Goal: Task Accomplishment & Management: Complete application form

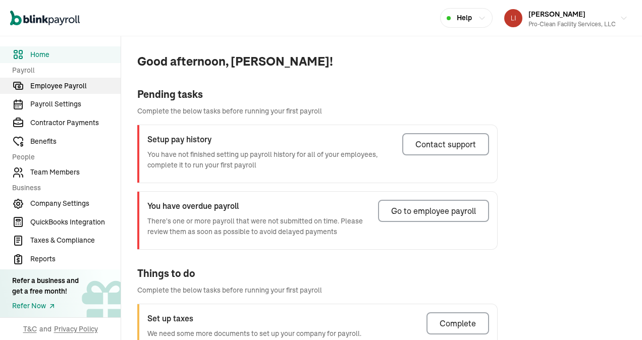
click at [63, 86] on span "Employee Payroll" at bounding box center [75, 86] width 90 height 11
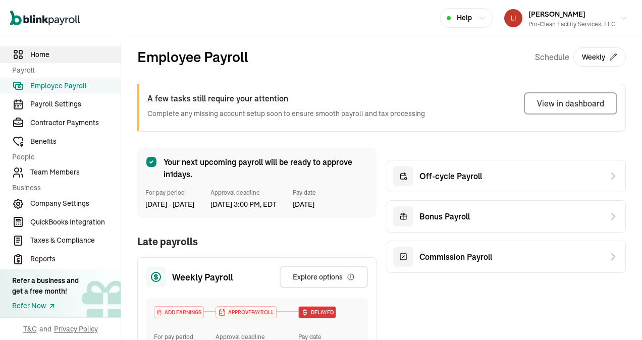
click at [39, 53] on span "Home" at bounding box center [75, 54] width 90 height 11
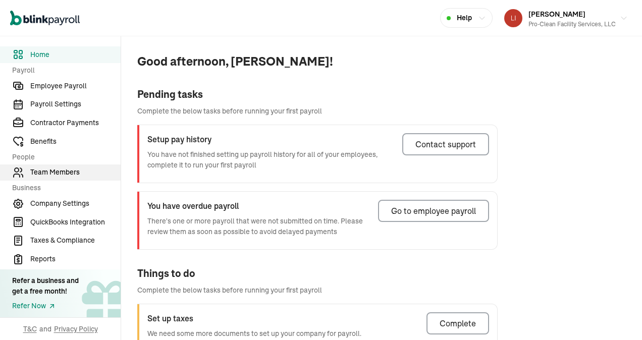
click at [57, 172] on span "Team Members" at bounding box center [75, 172] width 90 height 11
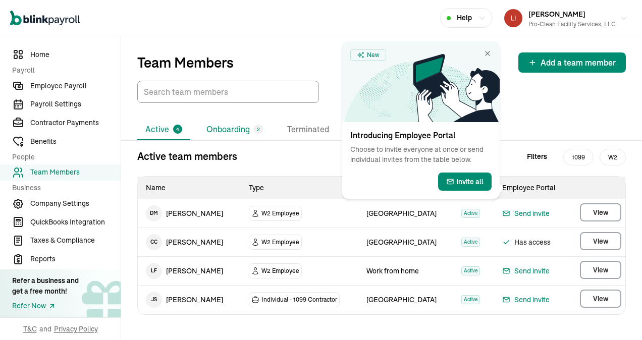
click at [236, 132] on li "Onboarding 2" at bounding box center [234, 129] width 73 height 21
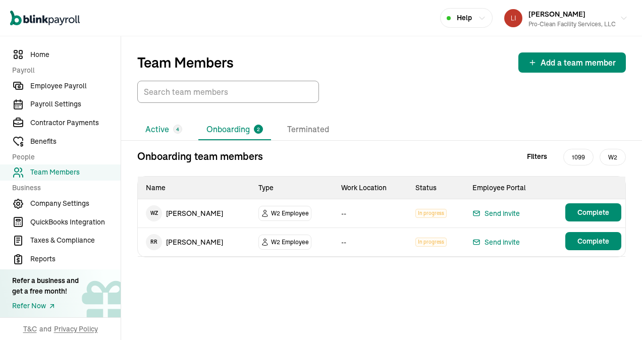
click at [154, 134] on li "Active 4" at bounding box center [163, 129] width 53 height 21
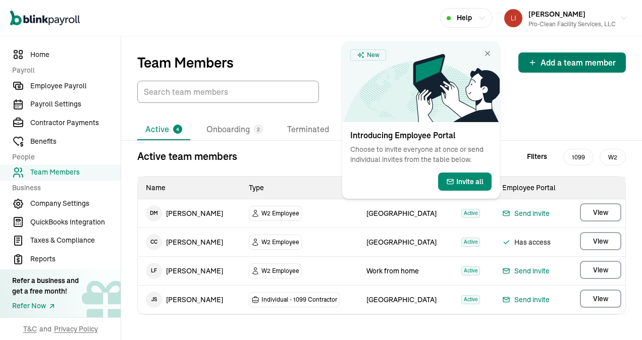
click at [552, 61] on span "Add a team member" at bounding box center [577, 63] width 75 height 12
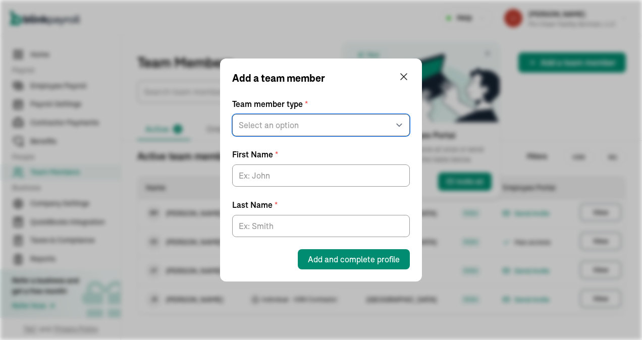
click at [324, 128] on select "Select an option W2 Employee Individual - 1099 [DEMOGRAPHIC_DATA] Business - 10…" at bounding box center [321, 125] width 178 height 22
select select "employee"
click at [232, 114] on select "Select an option W2 Employee Individual - 1099 [DEMOGRAPHIC_DATA] Business - 10…" at bounding box center [321, 125] width 178 height 22
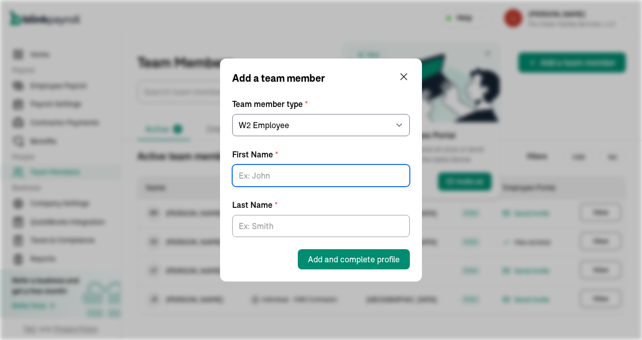
click at [299, 176] on input "First Name *" at bounding box center [321, 176] width 178 height 22
type input "[PERSON_NAME]"
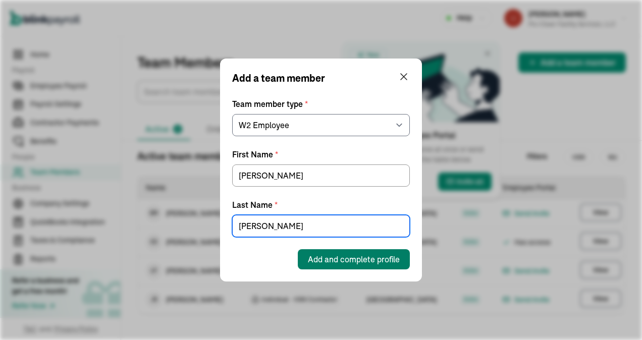
type input "[PERSON_NAME]"
click at [361, 260] on span "Add and complete profile" at bounding box center [354, 259] width 92 height 12
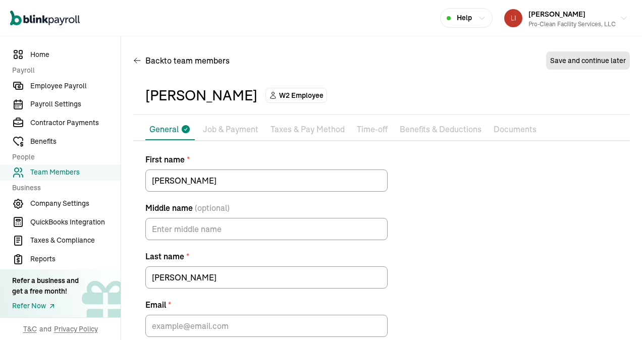
scroll to position [51, 0]
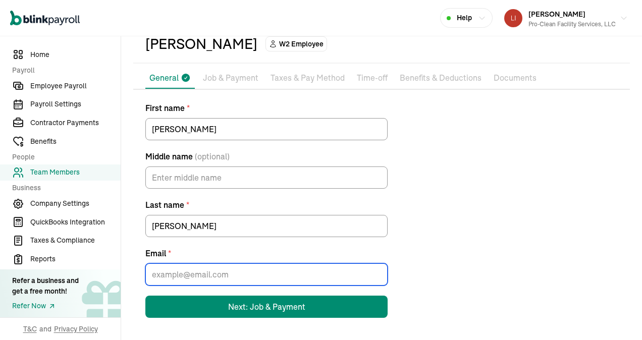
click at [218, 271] on input "Email *" at bounding box center [266, 274] width 242 height 22
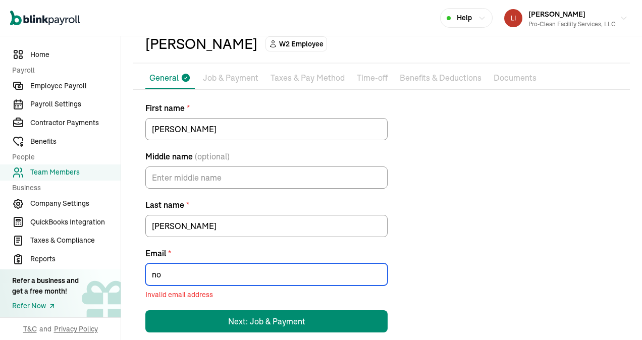
type input "[EMAIL_ADDRESS][DOMAIN_NAME]"
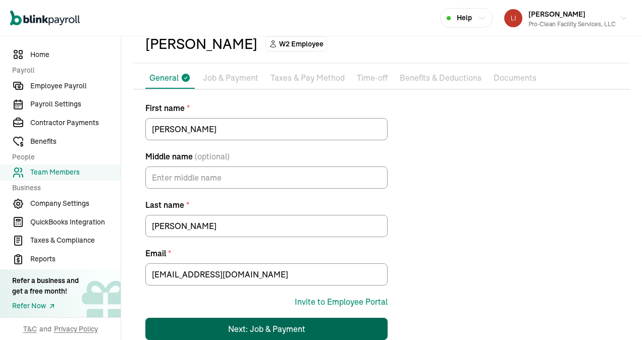
click at [278, 324] on div "Next: Job & Payment" at bounding box center [266, 329] width 77 height 12
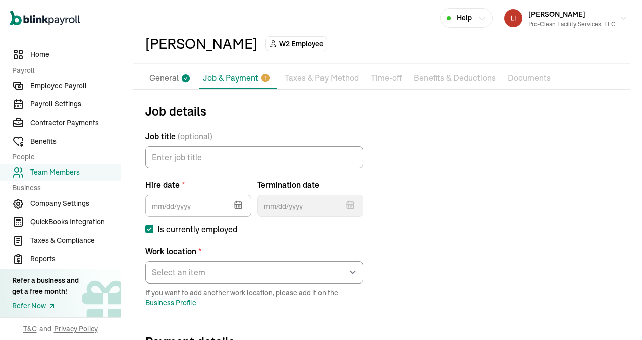
scroll to position [119, 0]
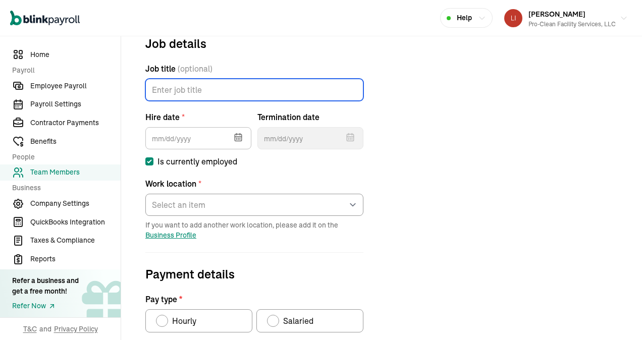
click at [202, 92] on input "Job title (optional)" at bounding box center [254, 90] width 218 height 22
type input "Laborer"
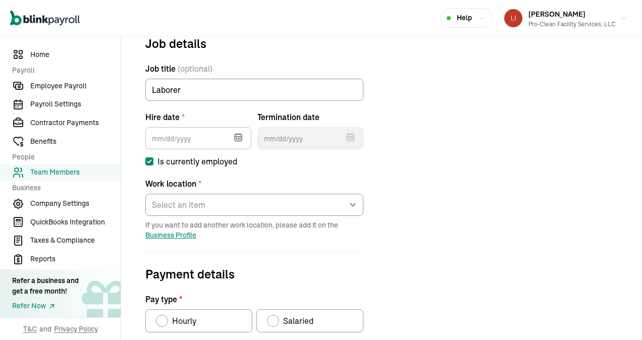
click at [235, 138] on icon "button" at bounding box center [238, 137] width 7 height 7
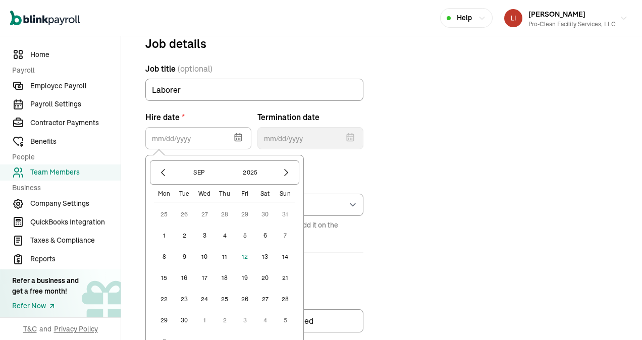
click at [165, 232] on button "1" at bounding box center [164, 236] width 20 height 20
type input "[DATE]"
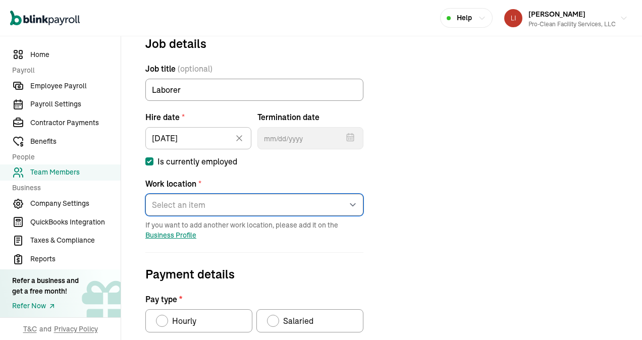
click at [209, 203] on select "Select an item [GEOGRAPHIC_DATA] [PERSON_NAME]'s home address Works from home" at bounding box center [254, 205] width 218 height 22
select select "[STREET_ADDRESS]"
click at [145, 194] on select "Select an item [GEOGRAPHIC_DATA] [PERSON_NAME]'s home address Works from home" at bounding box center [254, 205] width 218 height 22
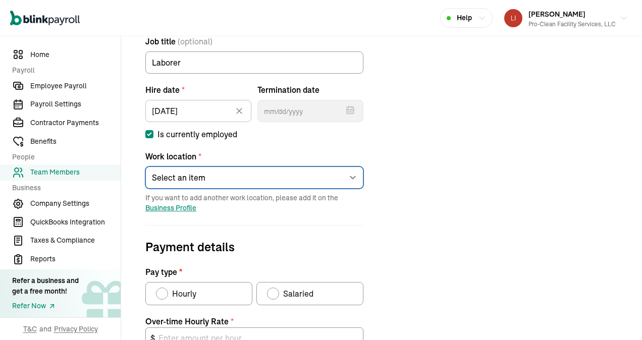
scroll to position [220, 0]
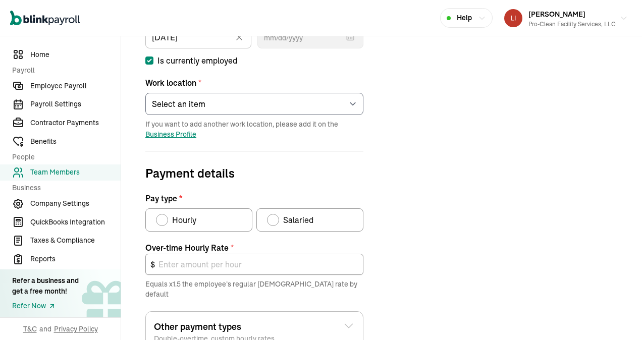
click at [165, 220] on div "Pay type" at bounding box center [162, 220] width 8 height 8
click at [163, 220] on input "Hourly" at bounding box center [159, 217] width 8 height 8
radio input "true"
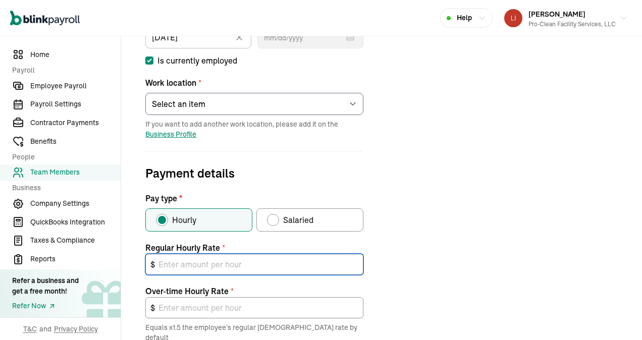
click at [189, 264] on input "text" at bounding box center [254, 264] width 218 height 21
type input "1"
type input "1.50"
type input "17"
type input "25.50"
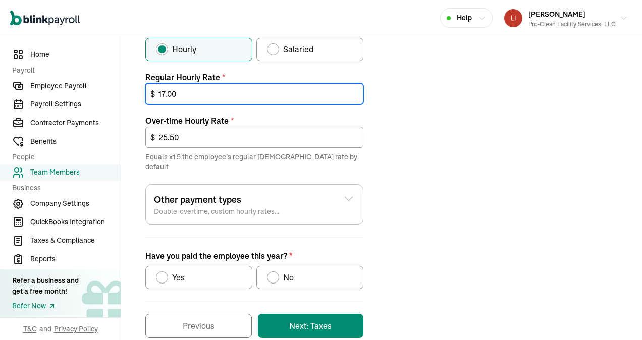
scroll to position [401, 0]
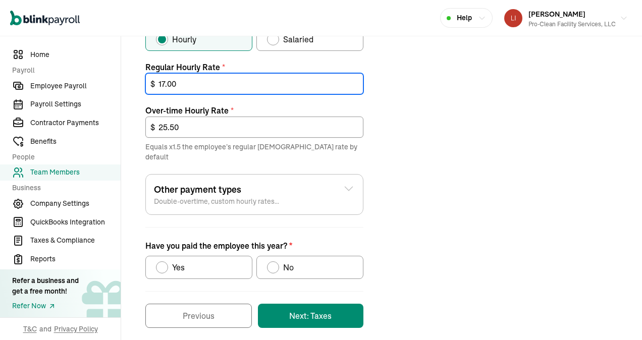
type input "17.00"
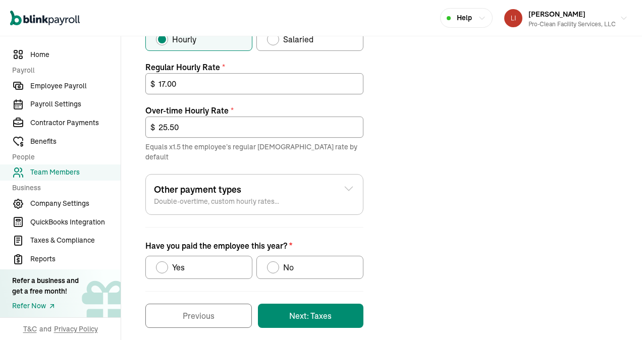
click at [270, 263] on div "Have you paid the employee this year?" at bounding box center [273, 267] width 8 height 8
click at [270, 261] on input "No" at bounding box center [270, 265] width 8 height 8
radio input "true"
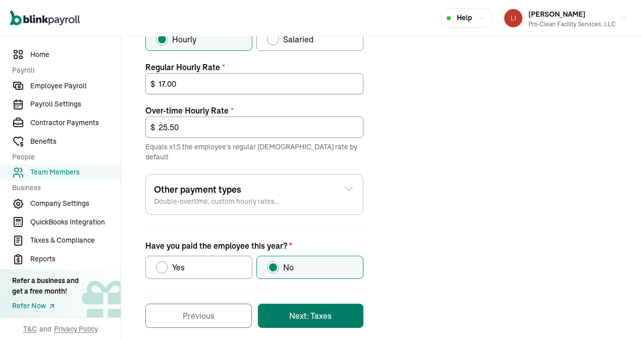
click at [310, 304] on button "Next: Taxes" at bounding box center [310, 316] width 105 height 24
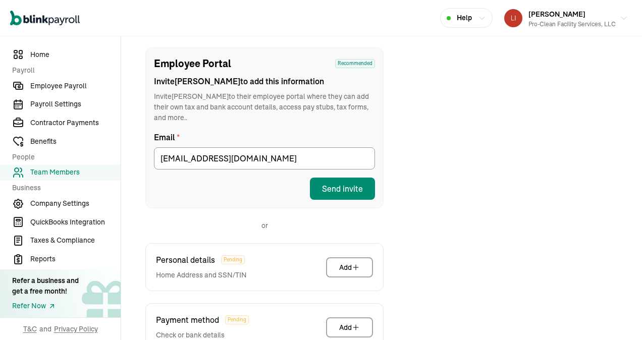
scroll to position [119, 0]
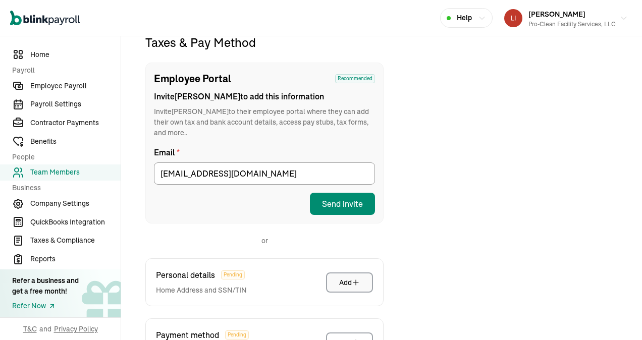
click at [347, 278] on div "Add" at bounding box center [349, 283] width 21 height 10
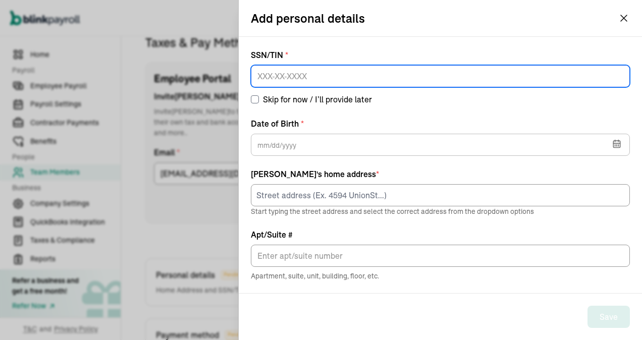
click at [267, 76] on input at bounding box center [440, 76] width 379 height 22
type input "219-86-1113"
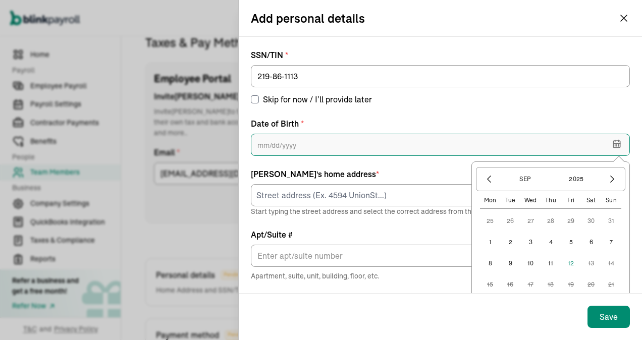
click at [271, 144] on input "text" at bounding box center [440, 145] width 379 height 22
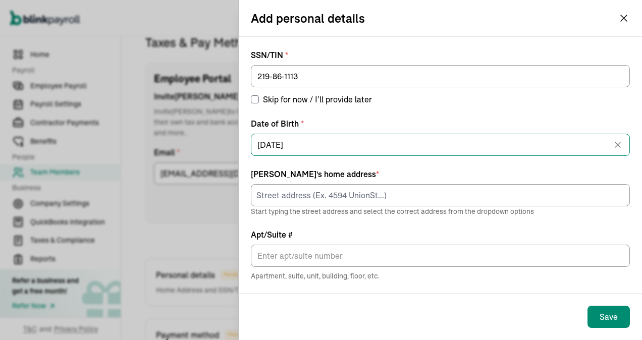
type input "[DATE]"
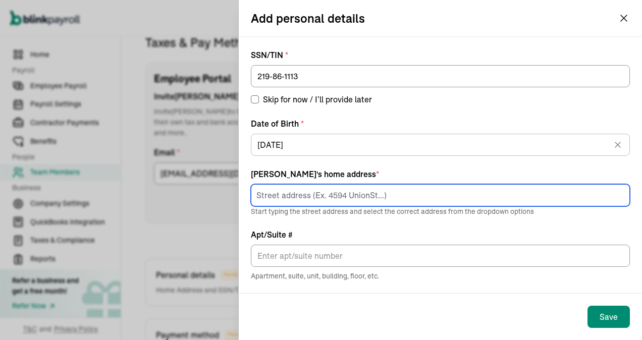
click at [293, 194] on input at bounding box center [440, 195] width 379 height 22
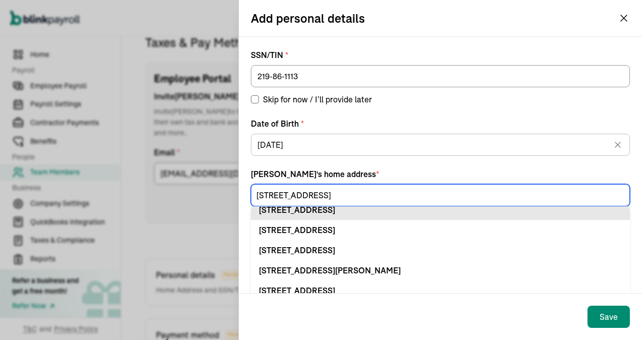
scroll to position [52, 0]
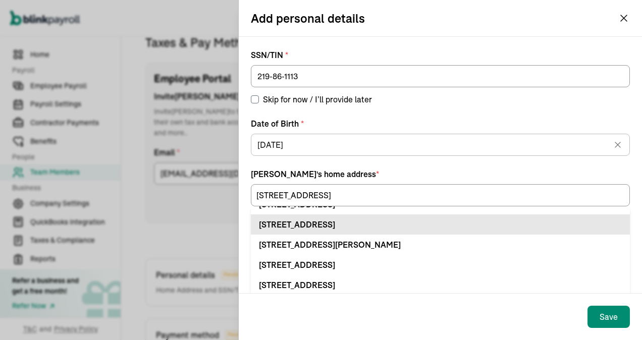
click at [251, 230] on li "[STREET_ADDRESS]" at bounding box center [440, 224] width 379 height 20
type input "803 Q St"
type input "[GEOGRAPHIC_DATA]"
type input "MD"
type input "21550"
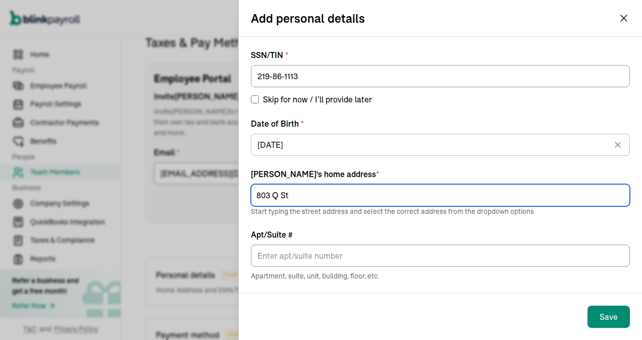
click at [293, 200] on input "803 Q St" at bounding box center [440, 195] width 379 height 22
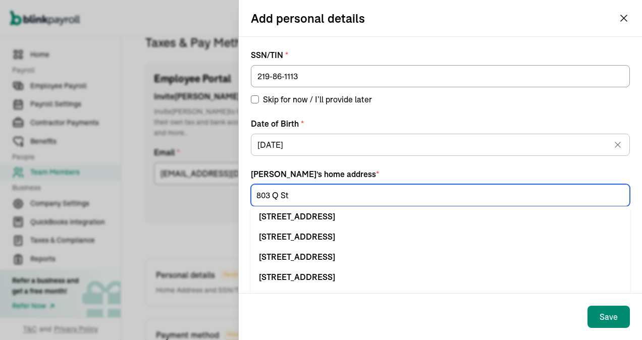
click at [302, 194] on input "803 Q St" at bounding box center [440, 195] width 379 height 22
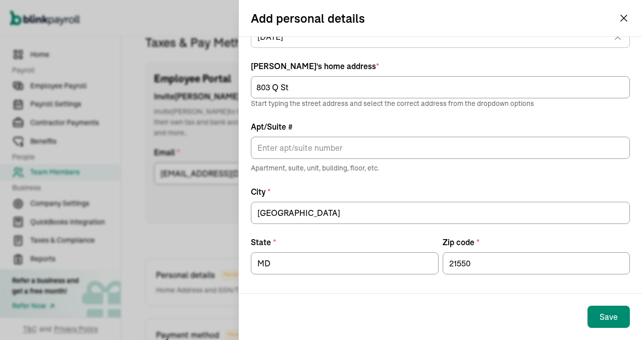
scroll to position [110, 0]
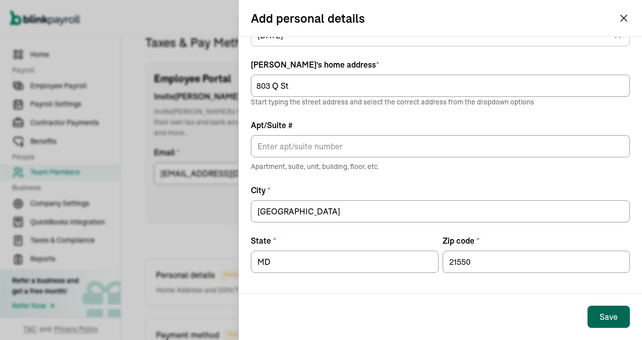
click at [603, 313] on div "Save" at bounding box center [608, 317] width 18 height 12
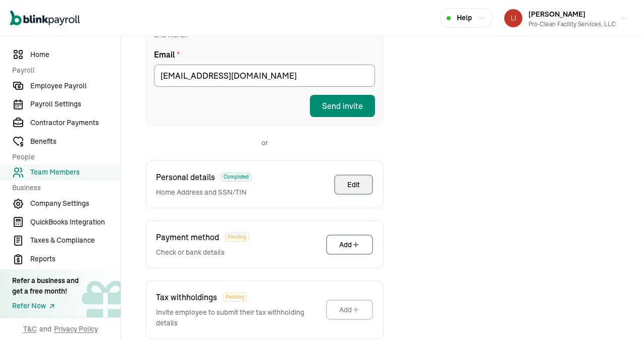
scroll to position [220, 0]
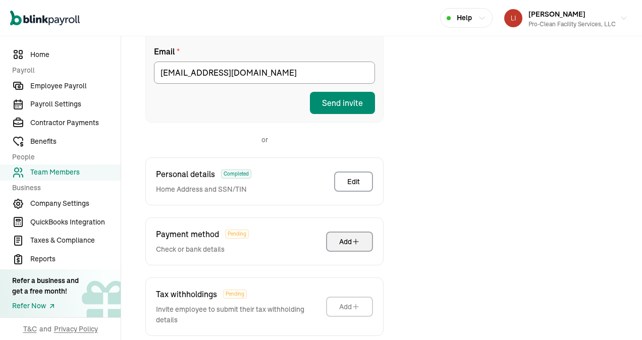
click at [350, 237] on div "Add" at bounding box center [349, 242] width 21 height 10
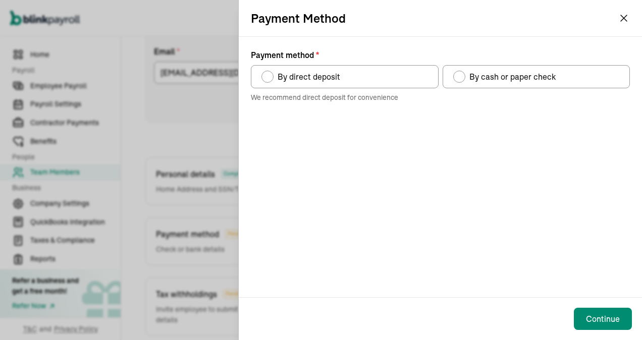
drag, startPoint x: 458, startPoint y: 78, endPoint x: 474, endPoint y: 142, distance: 65.5
click at [460, 80] on div "Payment method" at bounding box center [459, 77] width 8 height 8
click at [460, 78] on input "By cash or paper check" at bounding box center [457, 74] width 8 height 8
radio input "true"
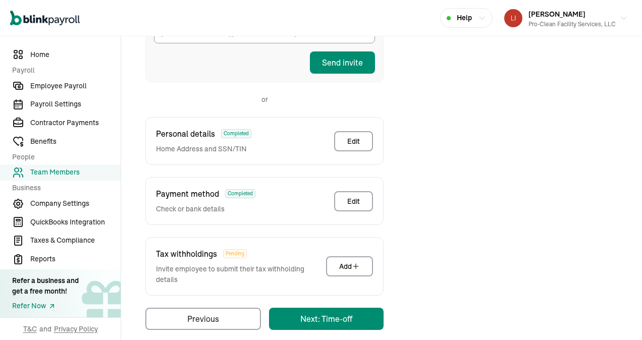
scroll to position [262, 0]
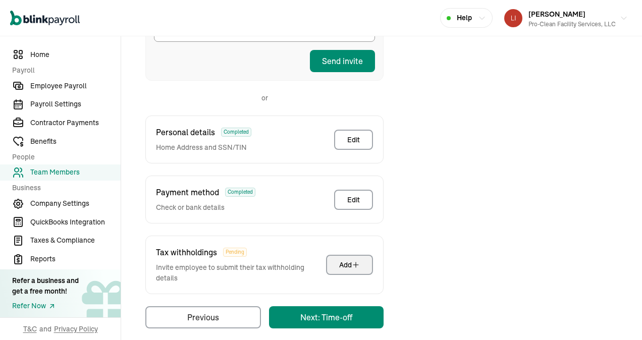
click at [349, 260] on div "Add" at bounding box center [349, 265] width 21 height 10
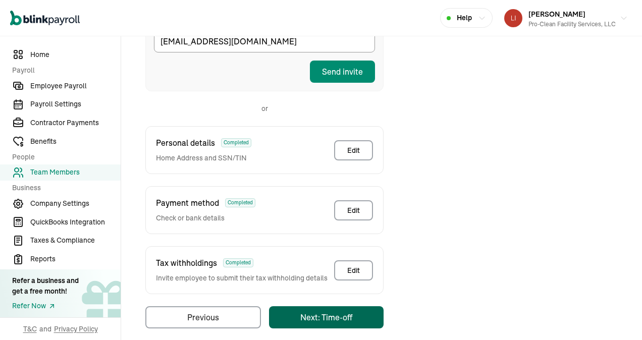
scroll to position [45, 0]
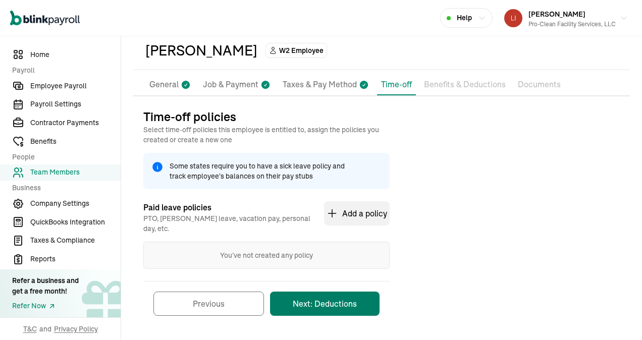
click at [326, 296] on button "Next: Deductions" at bounding box center [325, 304] width 110 height 24
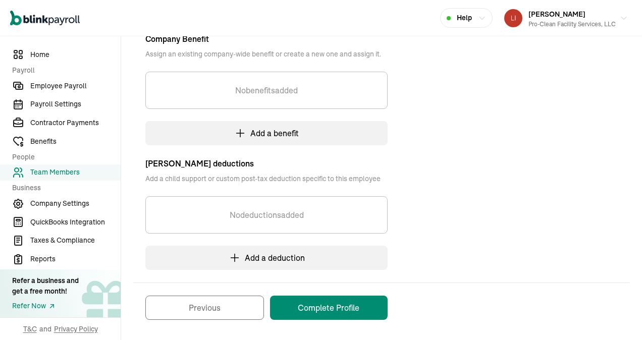
scroll to position [231, 0]
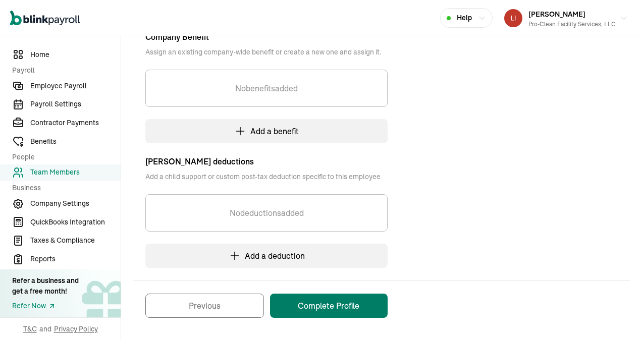
click at [337, 303] on button "Complete Profile" at bounding box center [329, 306] width 118 height 24
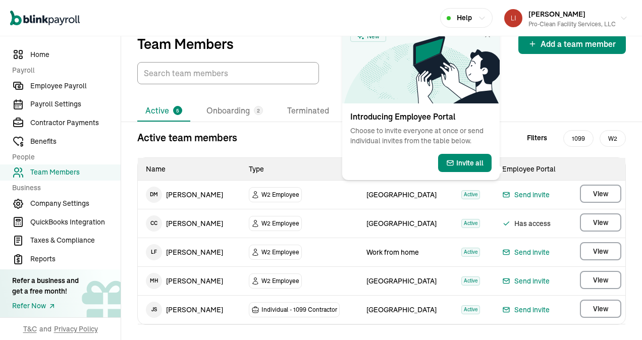
scroll to position [36, 0]
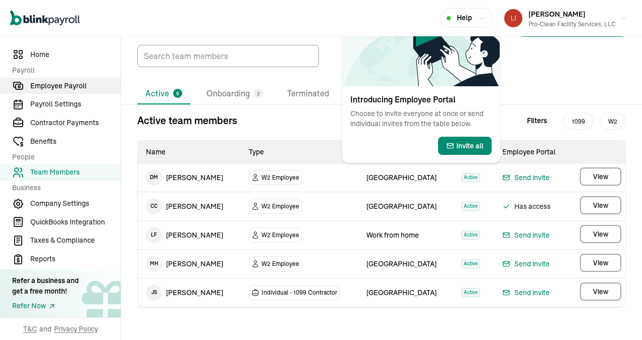
click at [46, 86] on span "Employee Payroll" at bounding box center [75, 86] width 90 height 11
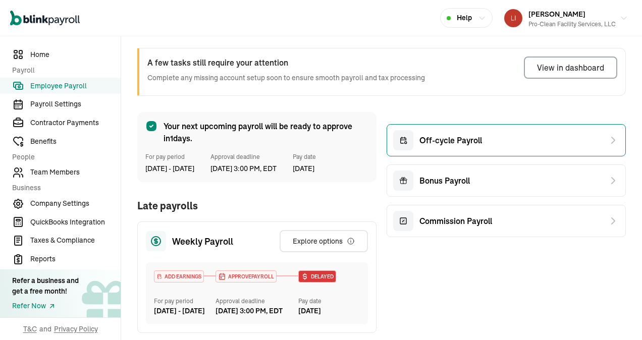
click at [482, 143] on div "Off-cycle Payroll" at bounding box center [506, 140] width 239 height 32
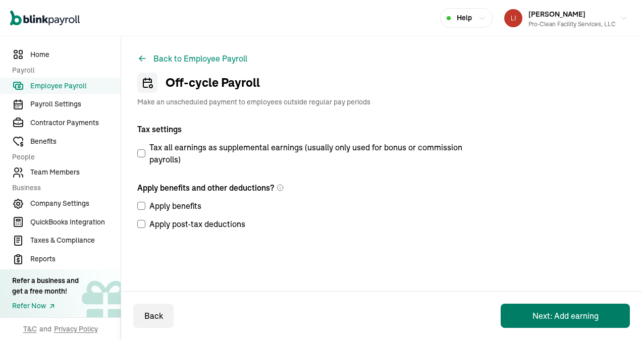
click at [559, 310] on button "Next: Add earning" at bounding box center [565, 316] width 129 height 24
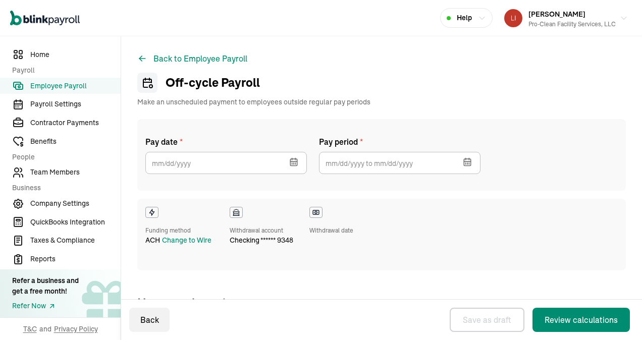
click at [292, 160] on icon "button" at bounding box center [294, 162] width 10 height 10
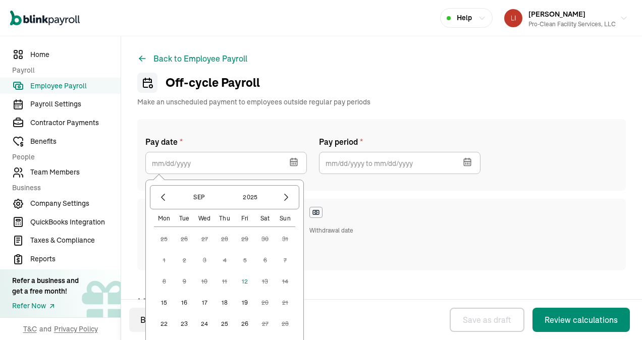
click at [243, 276] on button "12" at bounding box center [245, 281] width 20 height 20
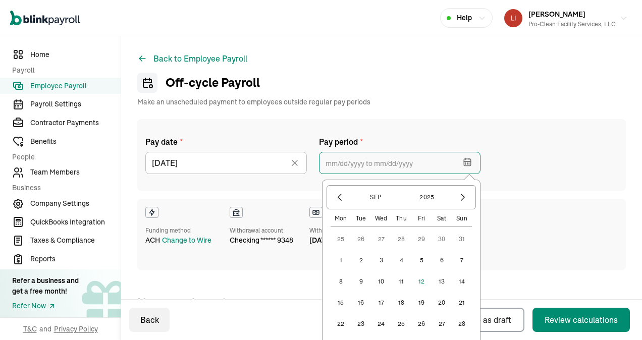
click at [340, 158] on input "text" at bounding box center [399, 163] width 161 height 22
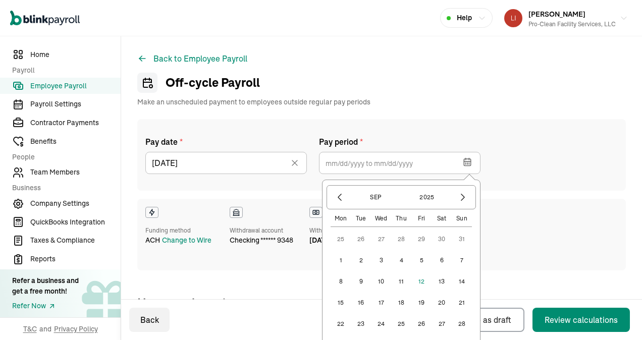
click at [340, 280] on button "8" at bounding box center [341, 281] width 20 height 20
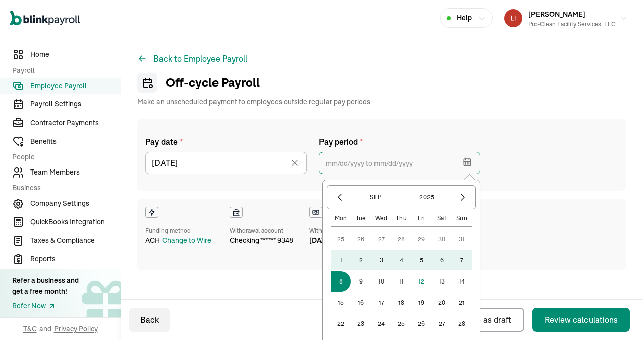
click at [331, 164] on input "text" at bounding box center [399, 163] width 161 height 22
click at [388, 164] on input "[DATE]" at bounding box center [399, 163] width 161 height 22
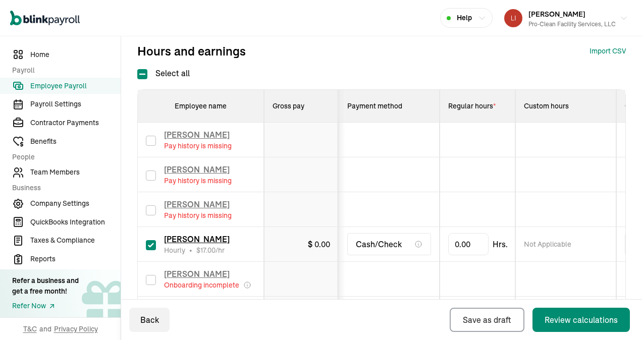
scroll to position [252, 0]
type input "[DATE] ~ [DATE]"
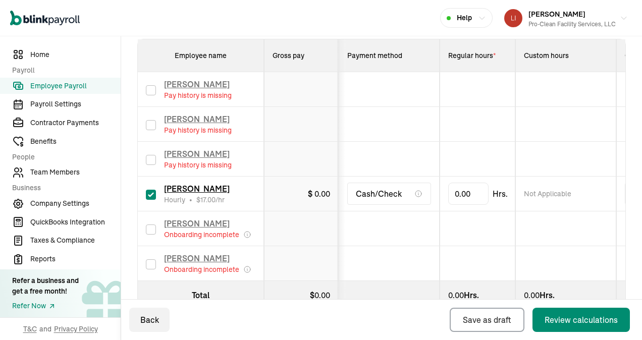
scroll to position [303, 0]
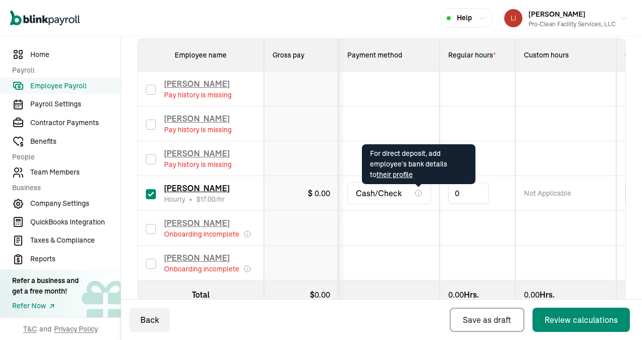
drag, startPoint x: 473, startPoint y: 193, endPoint x: 421, endPoint y: 186, distance: 52.5
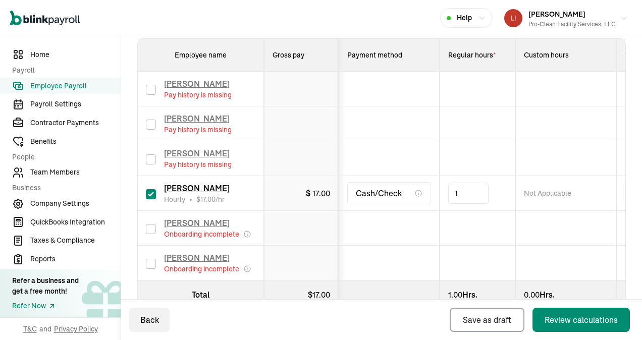
type input "17"
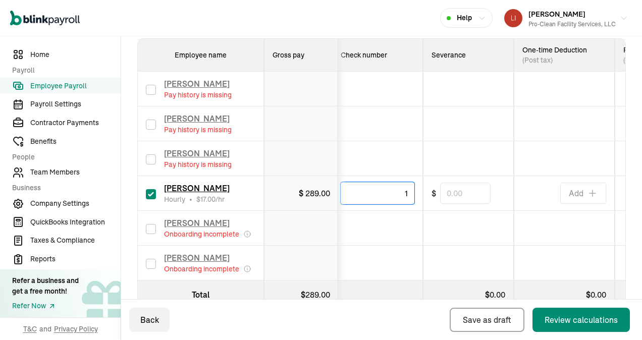
type input "1"
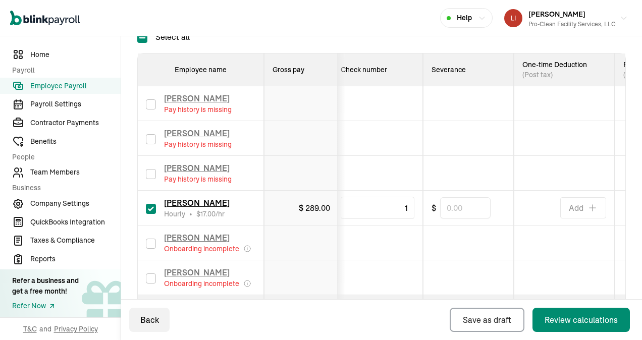
scroll to position [286, 0]
